Goal: Task Accomplishment & Management: Manage account settings

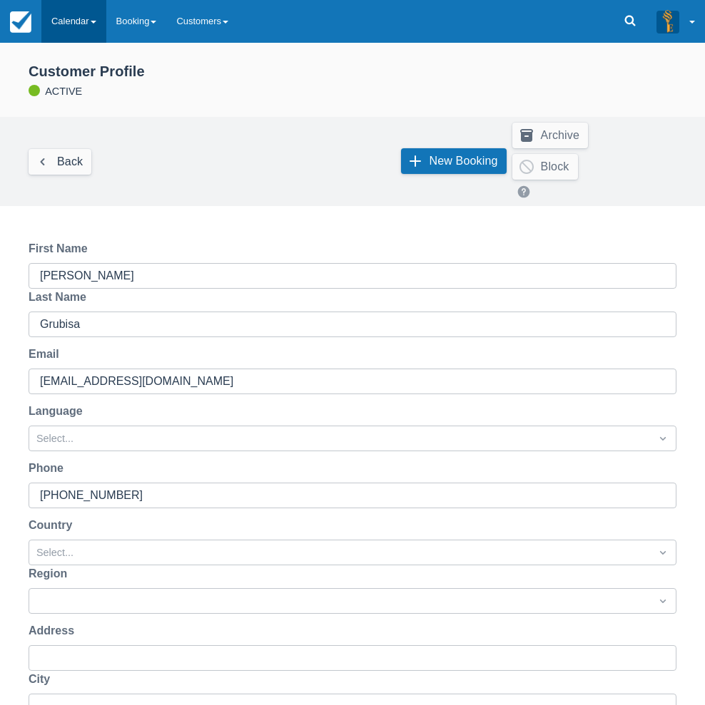
click at [93, 19] on link "Calendar" at bounding box center [73, 21] width 65 height 43
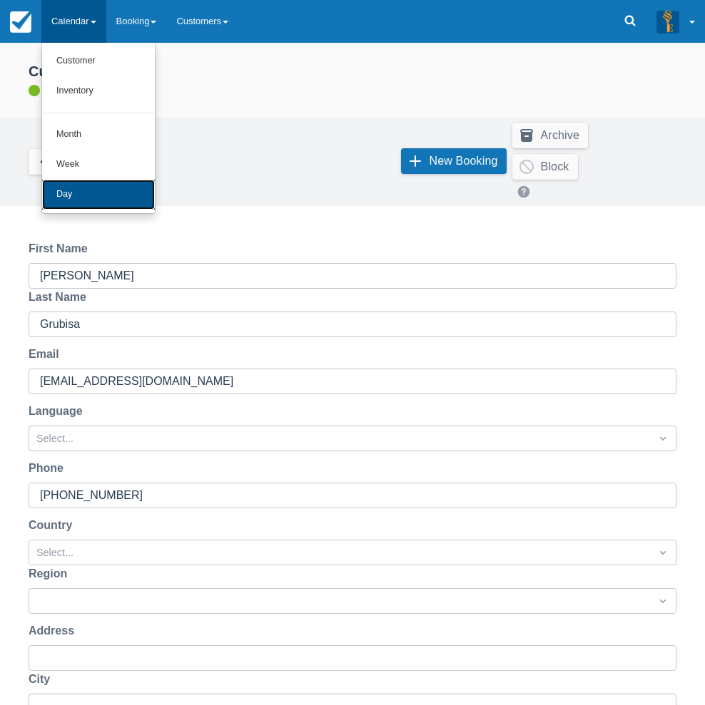
click at [93, 195] on link "Day" at bounding box center [98, 195] width 113 height 30
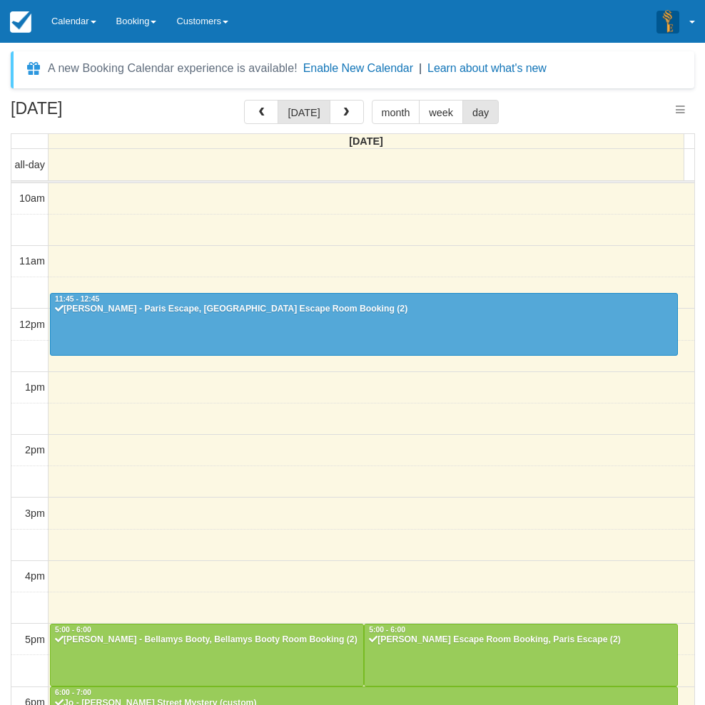
select select
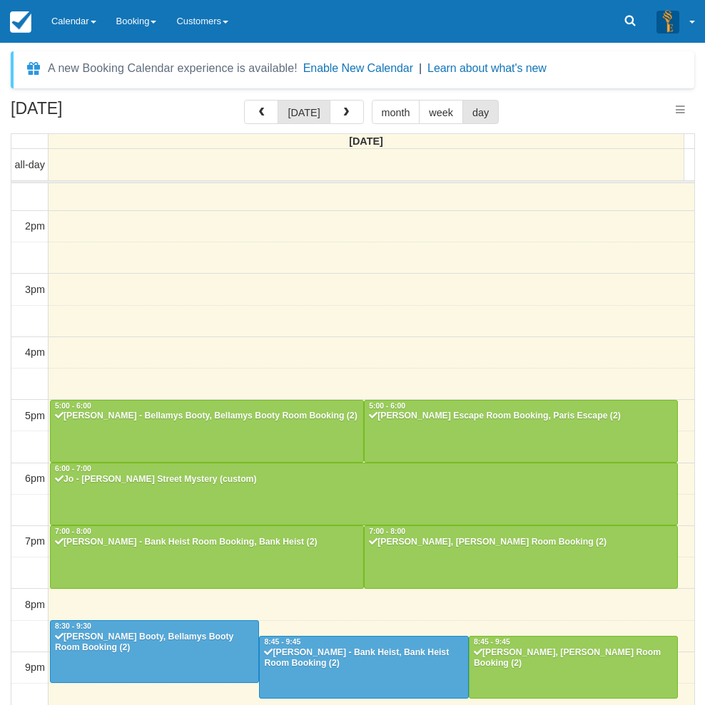
scroll to position [223, 0]
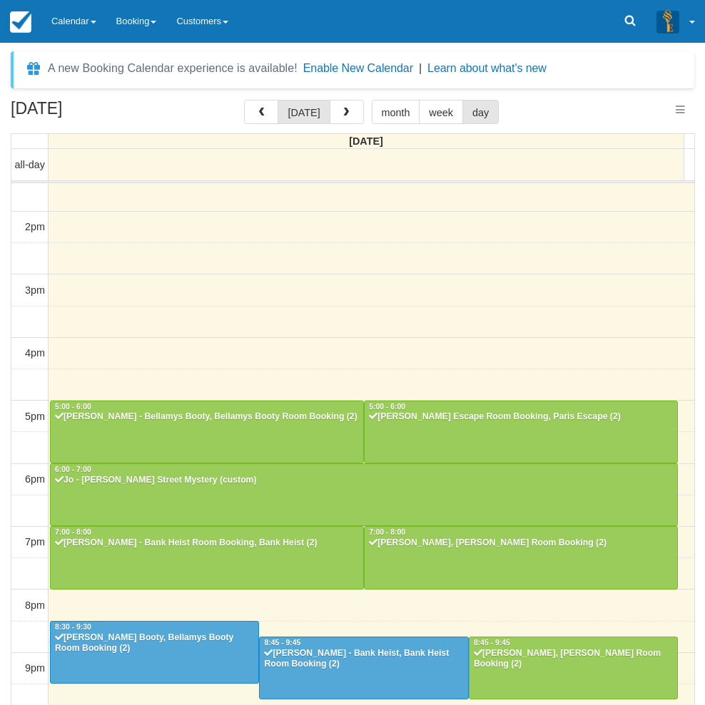
select select
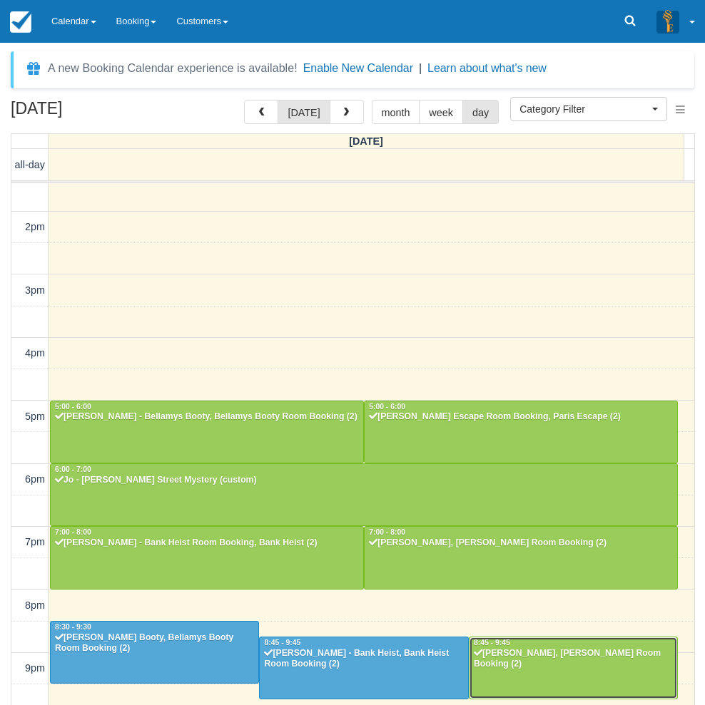
click at [576, 666] on div "Stephanie - Ransom, Ransom Room Booking (2)" at bounding box center [573, 659] width 200 height 23
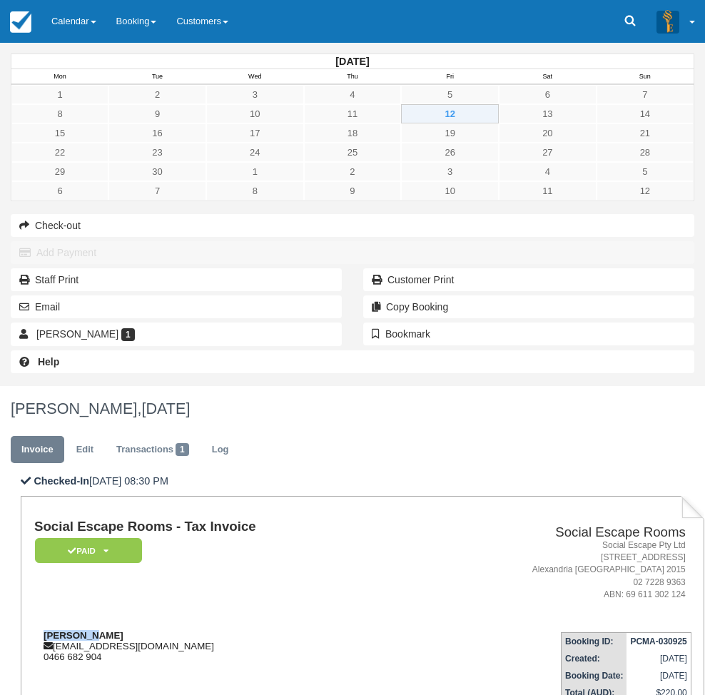
drag, startPoint x: 273, startPoint y: 290, endPoint x: 224, endPoint y: 293, distance: 49.3
click at [224, 630] on div "Stephanie stephaniefoti30@hotmail.com 0466 682 904" at bounding box center [222, 646] width 377 height 32
copy strong "Stephanie"
click at [88, 26] on link "Calendar" at bounding box center [73, 21] width 65 height 43
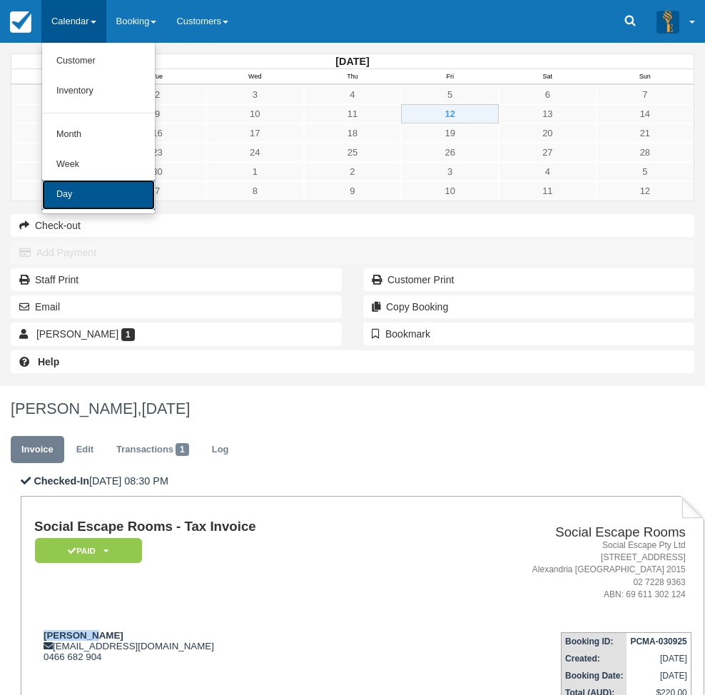
click at [96, 206] on link "Day" at bounding box center [98, 195] width 113 height 30
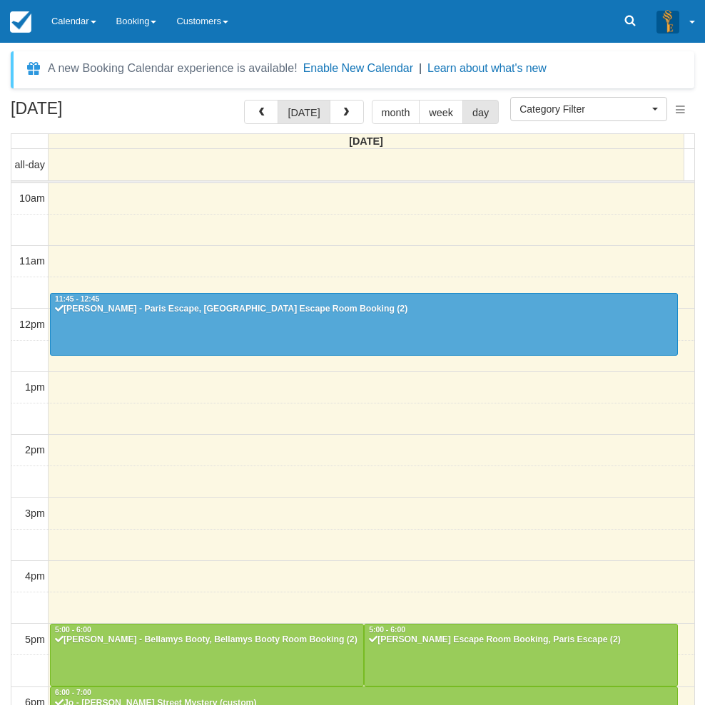
select select
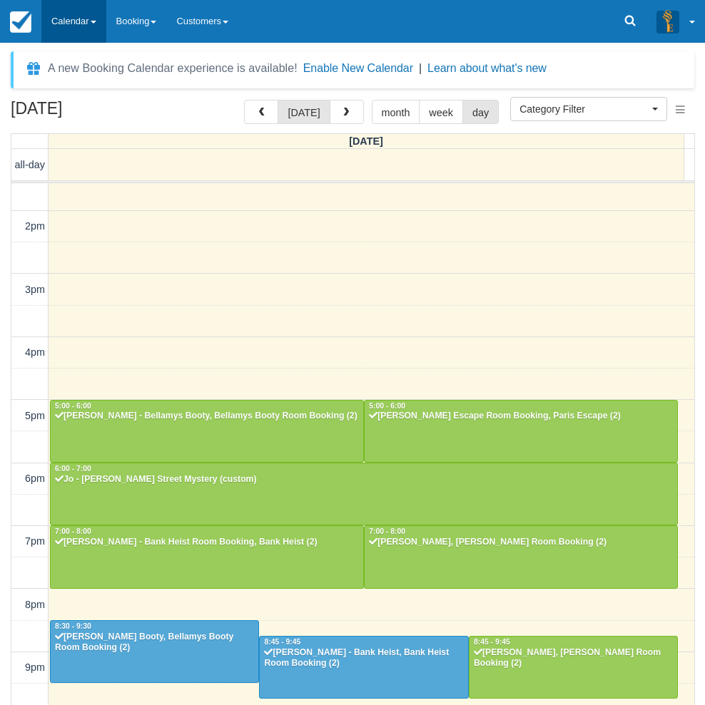
click at [87, 20] on link "Calendar" at bounding box center [73, 21] width 65 height 43
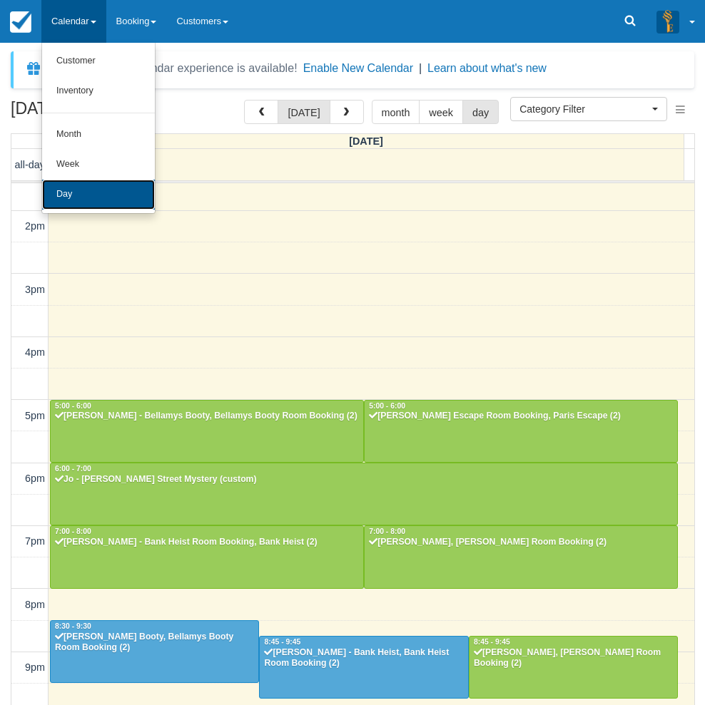
click at [91, 187] on link "Day" at bounding box center [98, 195] width 113 height 30
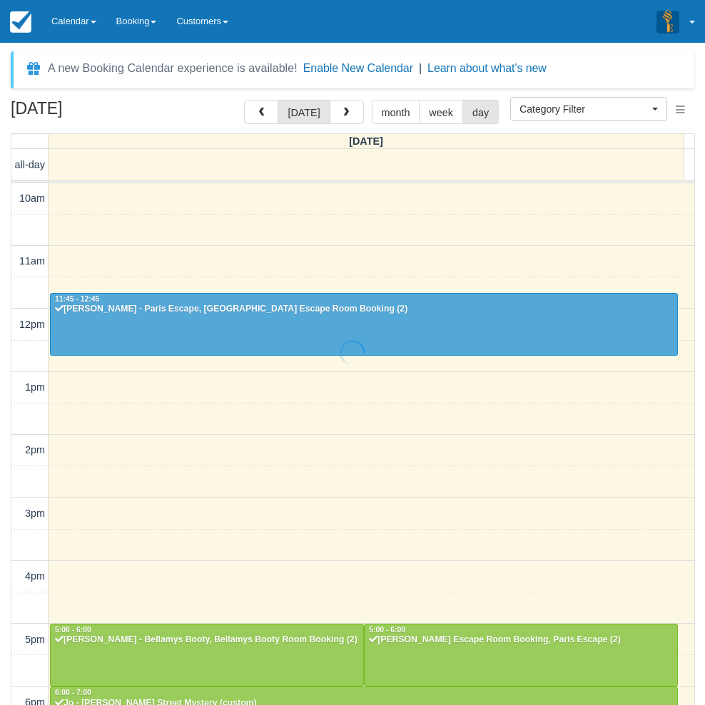
select select
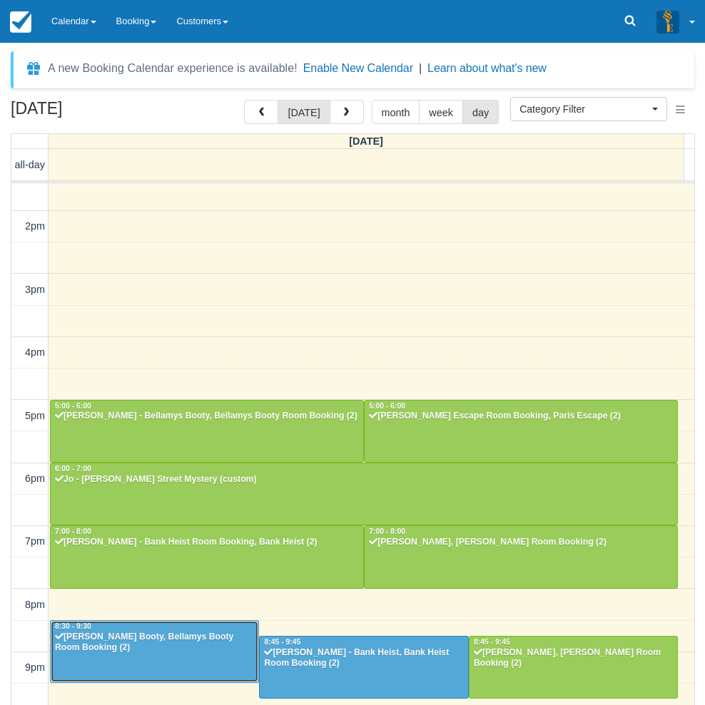
click at [175, 648] on div "[PERSON_NAME] Booty, Bellamys Booty Room Booking (2)" at bounding box center [154, 643] width 200 height 23
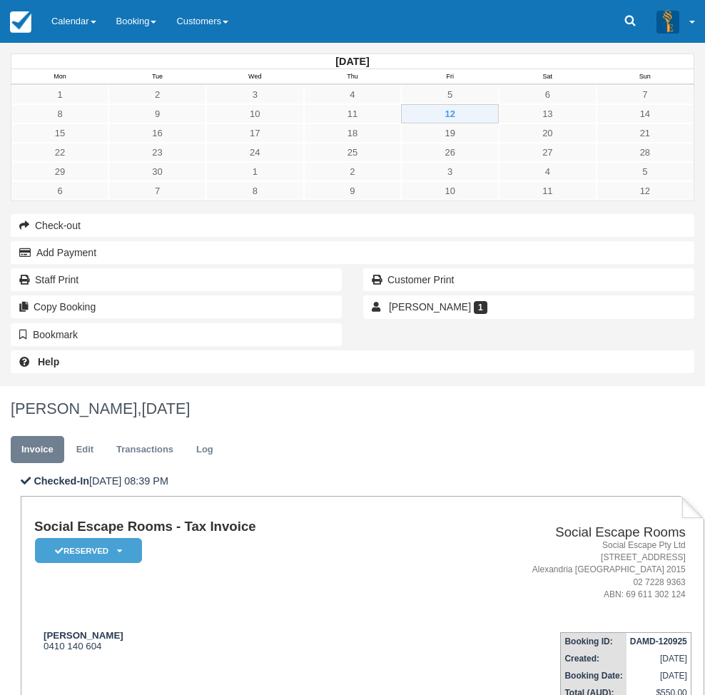
drag, startPoint x: 409, startPoint y: 462, endPoint x: 284, endPoint y: 277, distance: 223.0
click at [58, 20] on link "Calendar" at bounding box center [73, 21] width 65 height 43
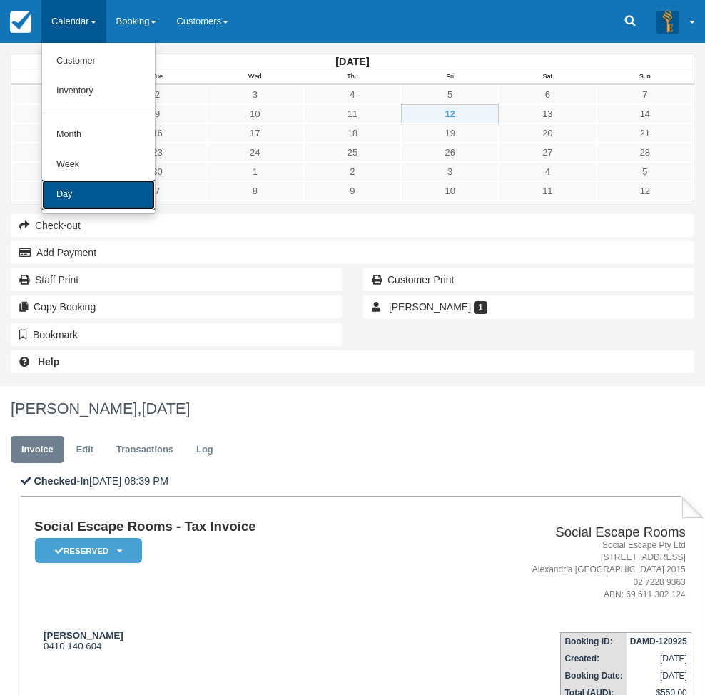
click at [71, 193] on link "Day" at bounding box center [98, 195] width 113 height 30
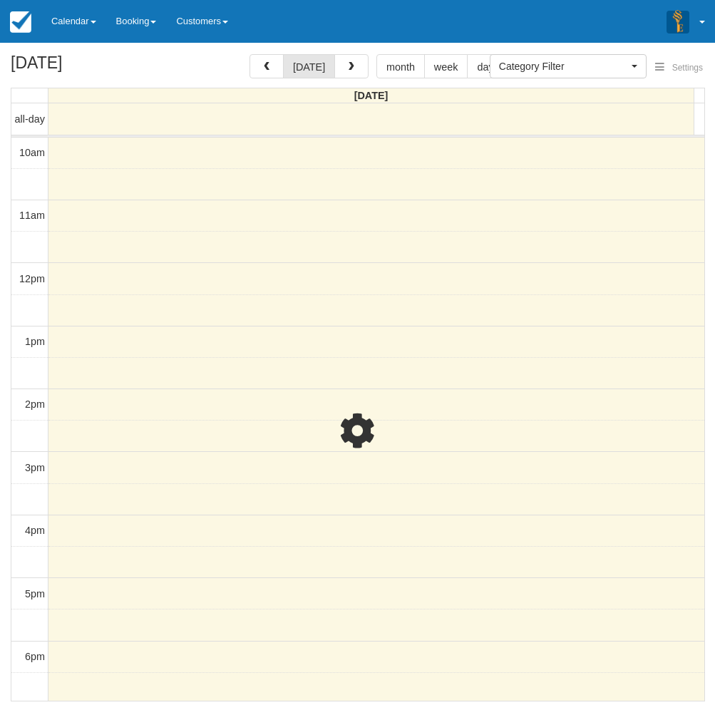
select select
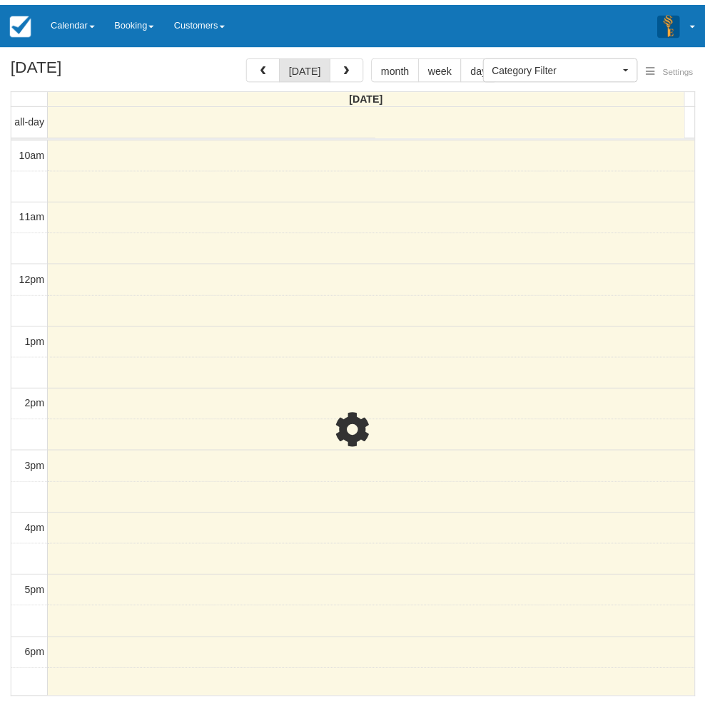
scroll to position [224, 0]
